Goal: Task Accomplishment & Management: Manage account settings

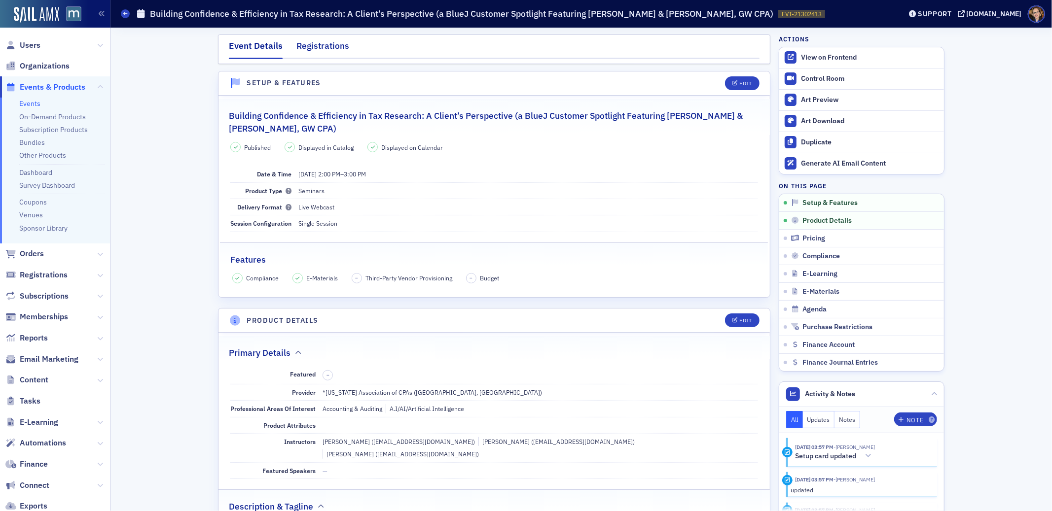
click at [320, 46] on div "Registrations" at bounding box center [322, 48] width 53 height 18
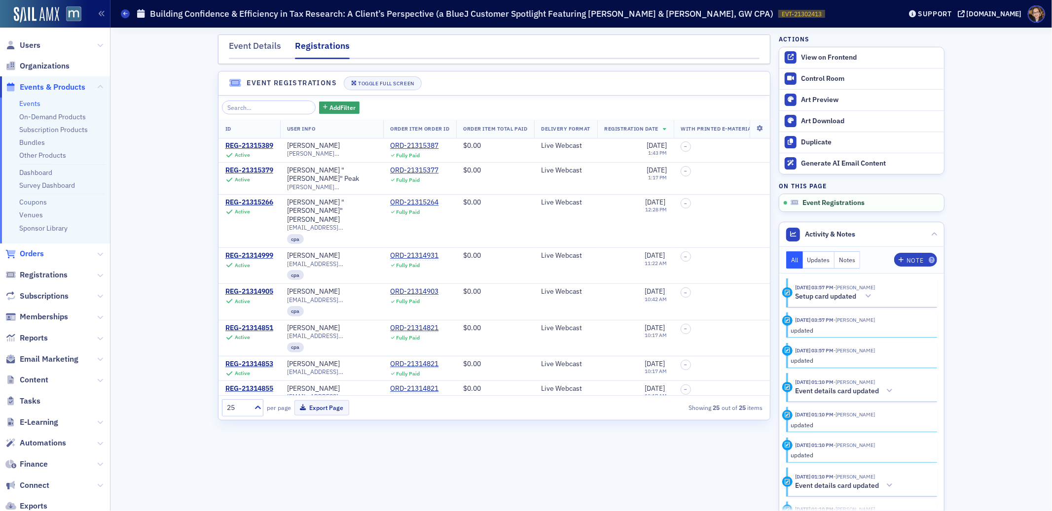
click at [28, 250] on span "Orders" at bounding box center [32, 253] width 24 height 11
